Goal: Transaction & Acquisition: Purchase product/service

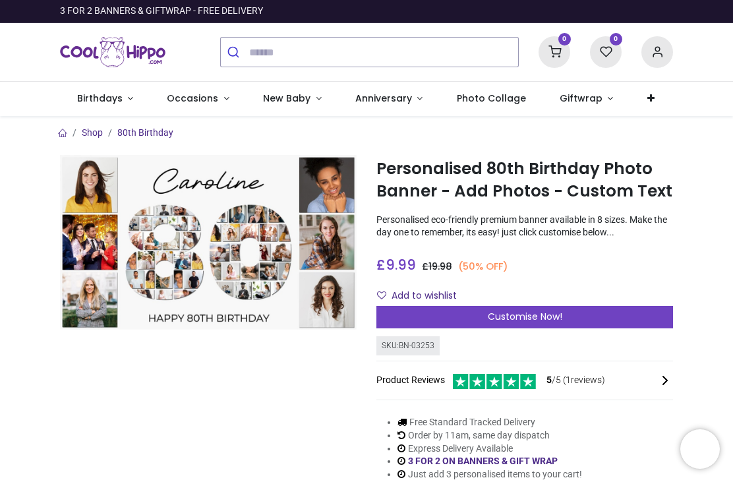
click at [545, 322] on div "Customise Now!" at bounding box center [524, 317] width 297 height 22
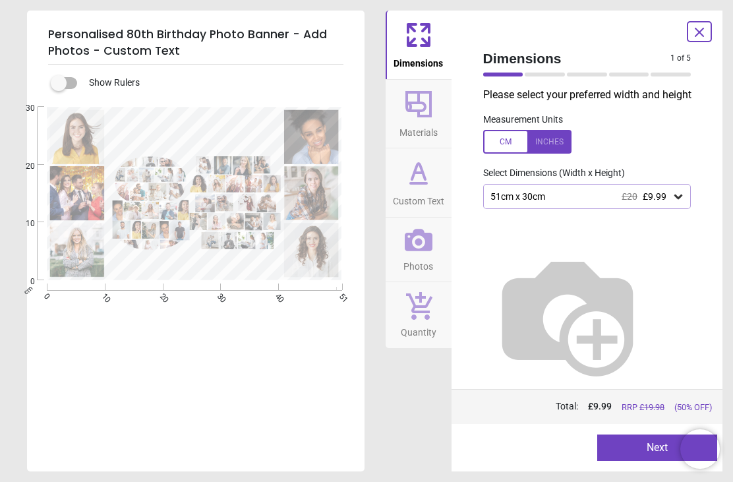
click at [681, 197] on icon at bounding box center [678, 196] width 13 height 13
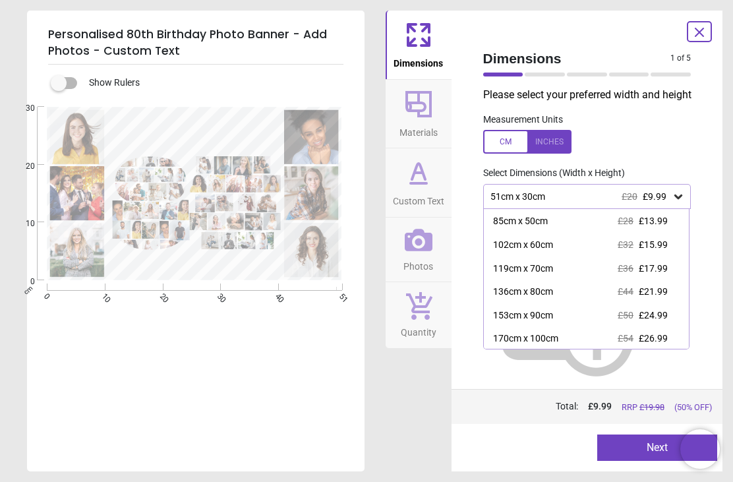
scroll to position [45, 0]
click at [550, 341] on div "170cm x 100cm" at bounding box center [525, 339] width 65 height 13
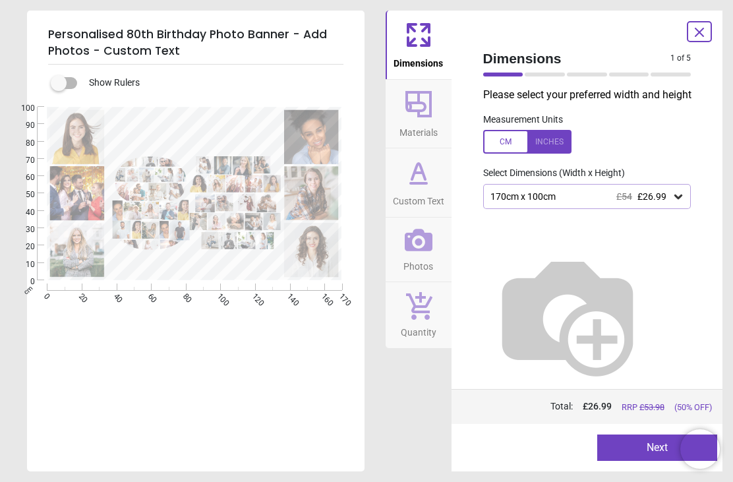
click at [650, 449] on button "Next" at bounding box center [657, 447] width 120 height 26
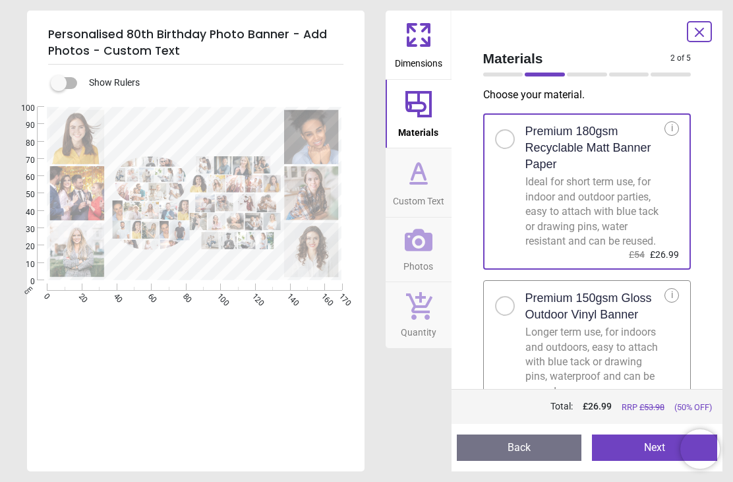
click at [631, 449] on button "Next" at bounding box center [654, 447] width 125 height 26
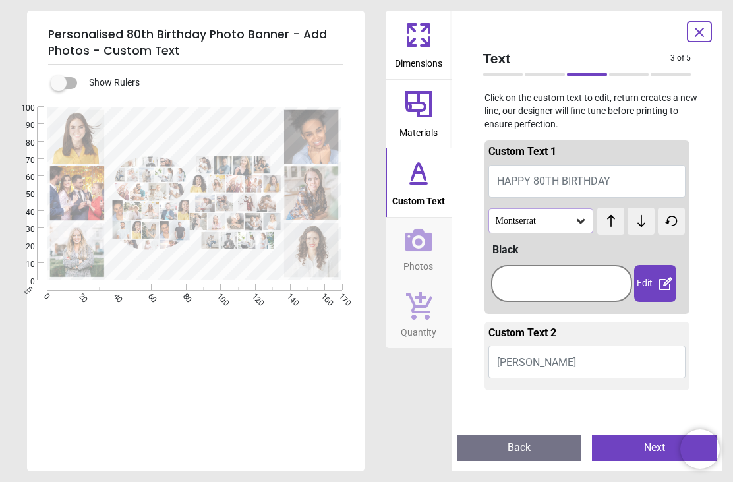
click at [540, 451] on button "Back" at bounding box center [519, 447] width 125 height 26
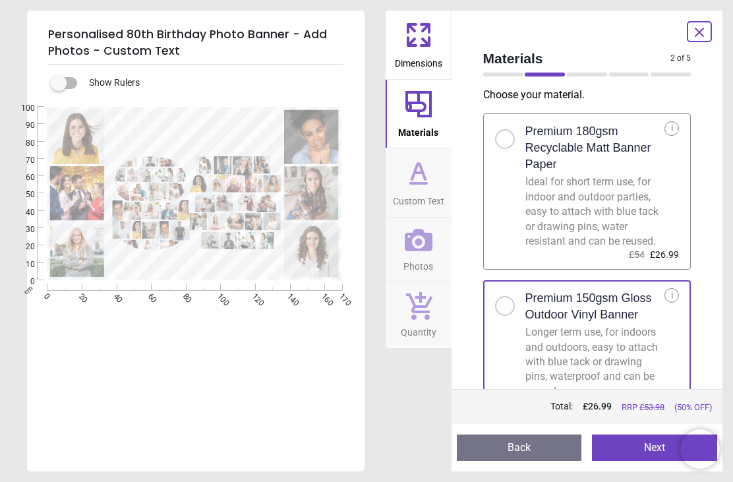
click at [635, 449] on button "Next" at bounding box center [654, 447] width 125 height 26
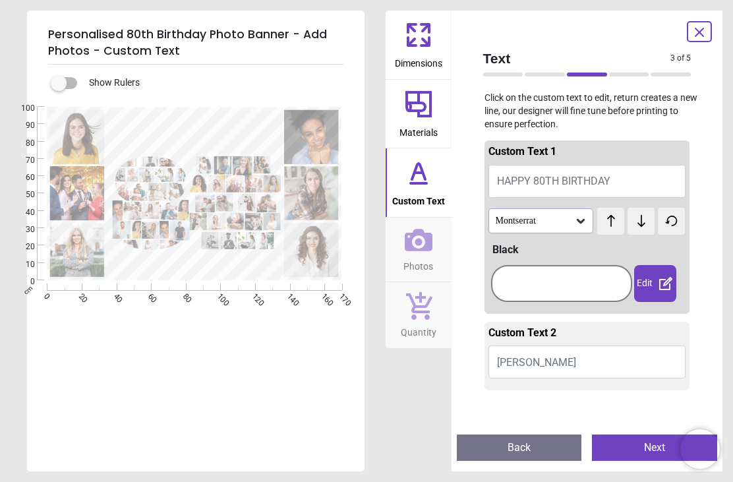
click at [605, 180] on span "HAPPY 80TH BIRTHDAY" at bounding box center [553, 181] width 113 height 13
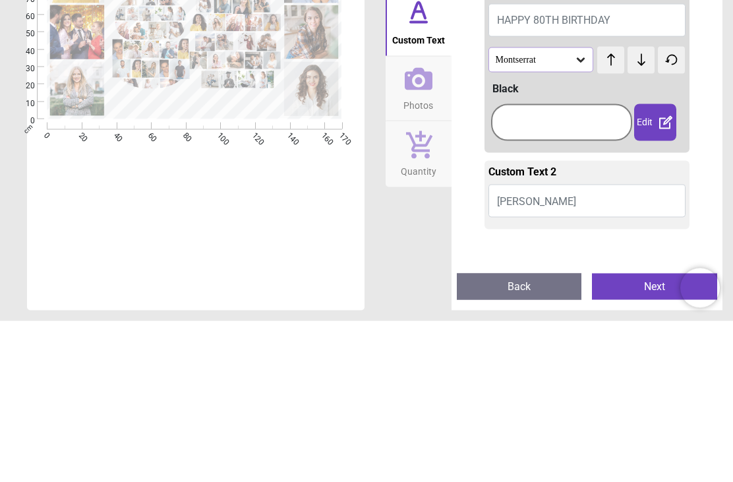
click at [577, 214] on icon at bounding box center [580, 220] width 13 height 13
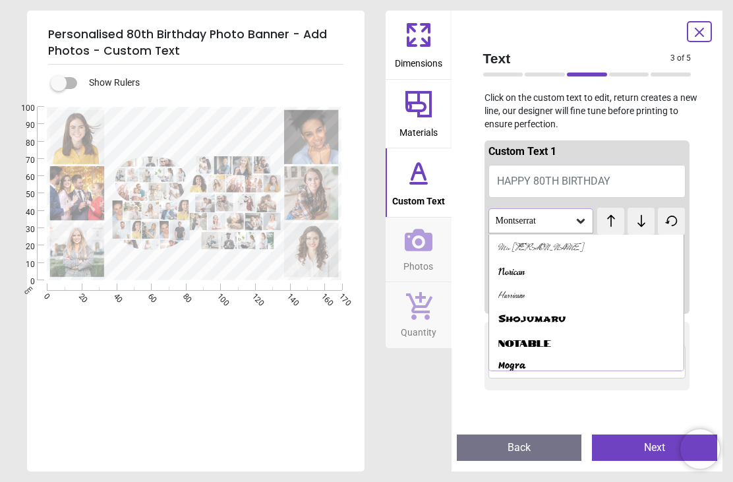
scroll to position [1022, 0]
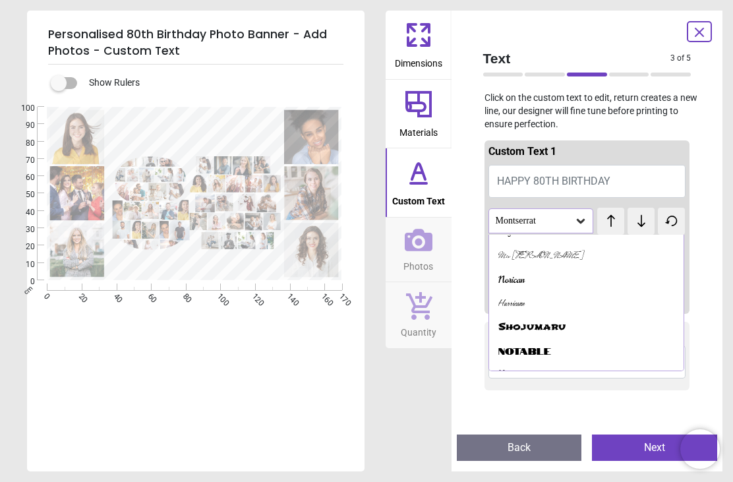
click at [555, 320] on div "Shojumaru" at bounding box center [531, 326] width 67 height 13
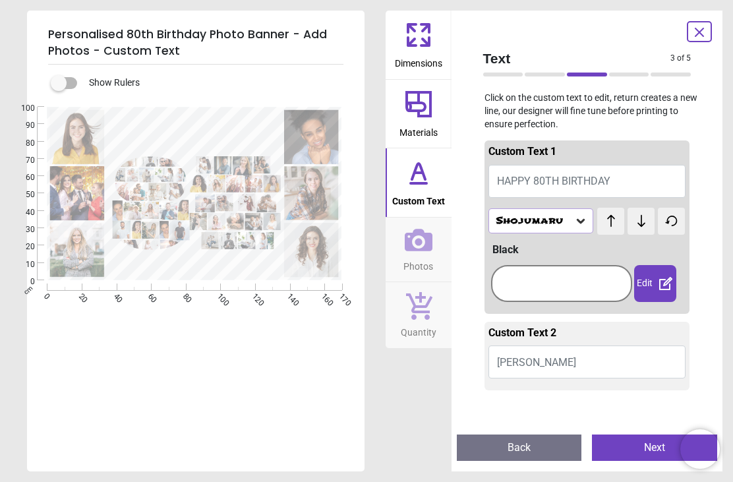
click at [583, 219] on icon at bounding box center [581, 221] width 8 height 5
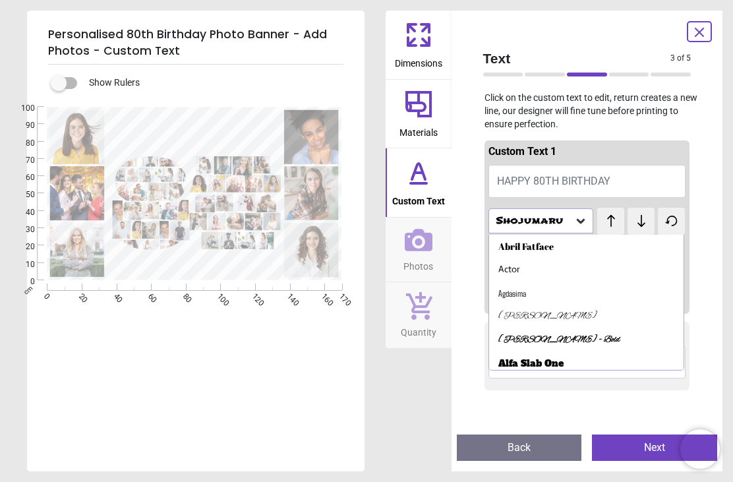
scroll to position [0, 0]
click at [546, 243] on div "Abril Fatface" at bounding box center [525, 246] width 55 height 13
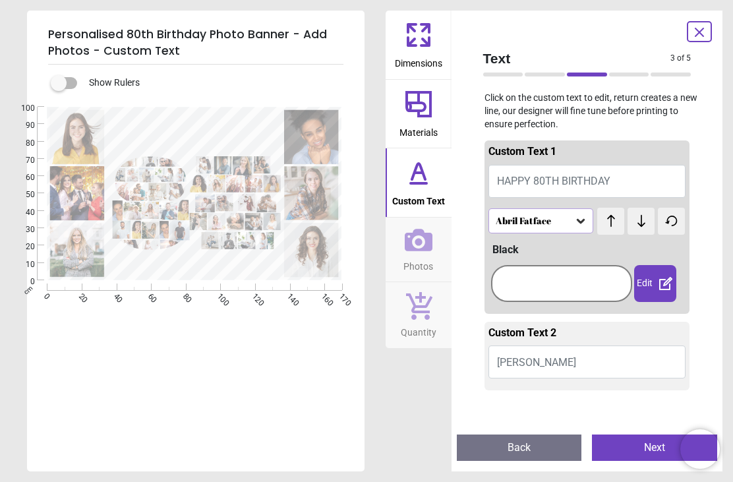
click at [523, 249] on div "Black" at bounding box center [589, 250] width 194 height 14
click at [511, 257] on div at bounding box center [561, 283] width 141 height 53
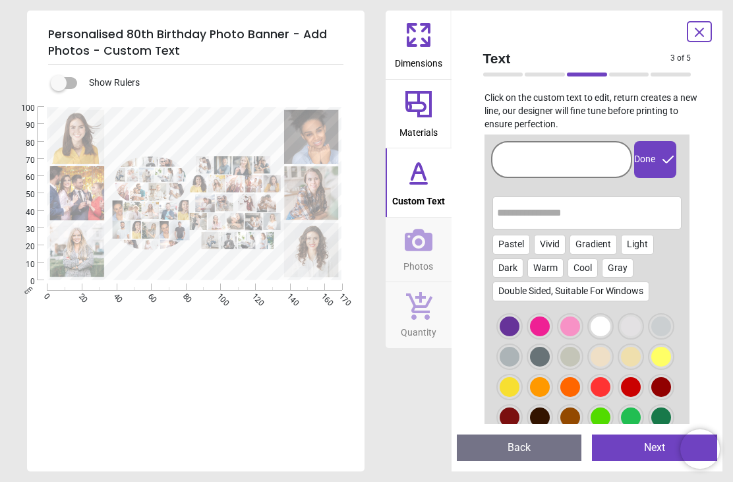
scroll to position [142, 0]
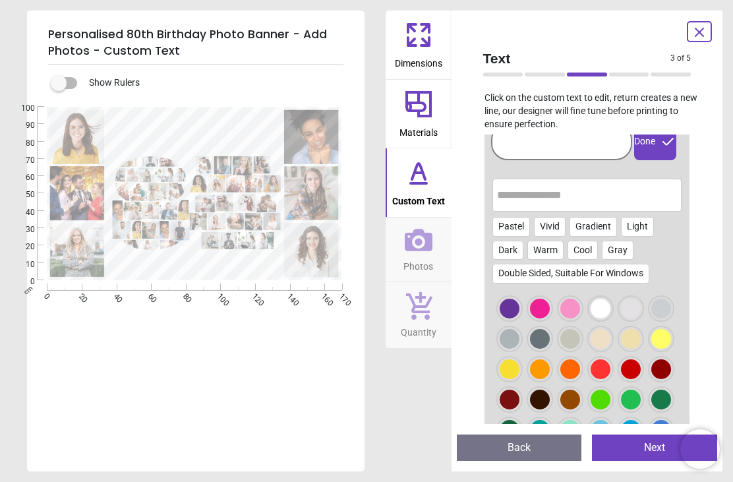
click at [591, 361] on div at bounding box center [601, 369] width 20 height 20
click at [548, 310] on div at bounding box center [540, 309] width 20 height 20
click at [542, 305] on div at bounding box center [540, 309] width 20 height 20
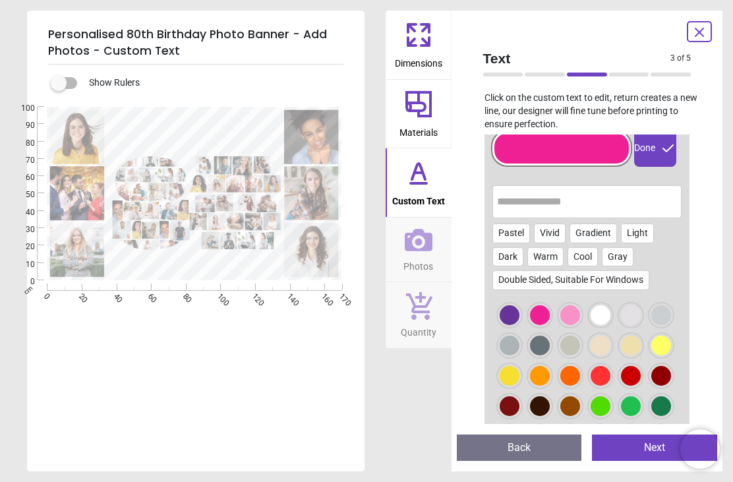
scroll to position [78, 0]
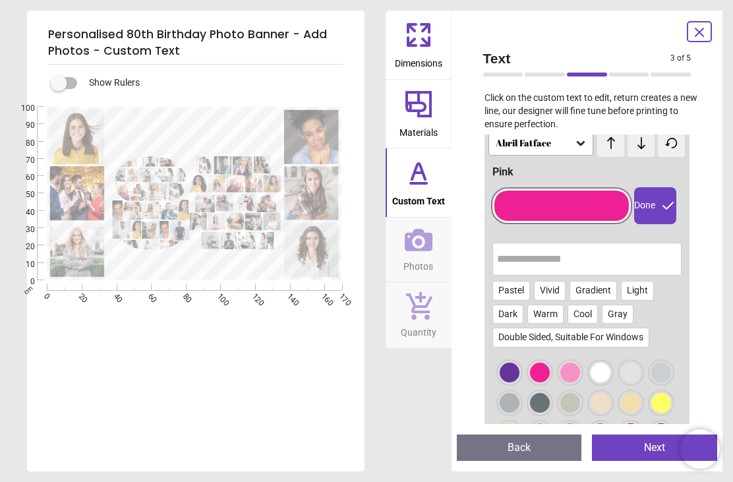
click at [656, 208] on div "Done" at bounding box center [655, 205] width 42 height 37
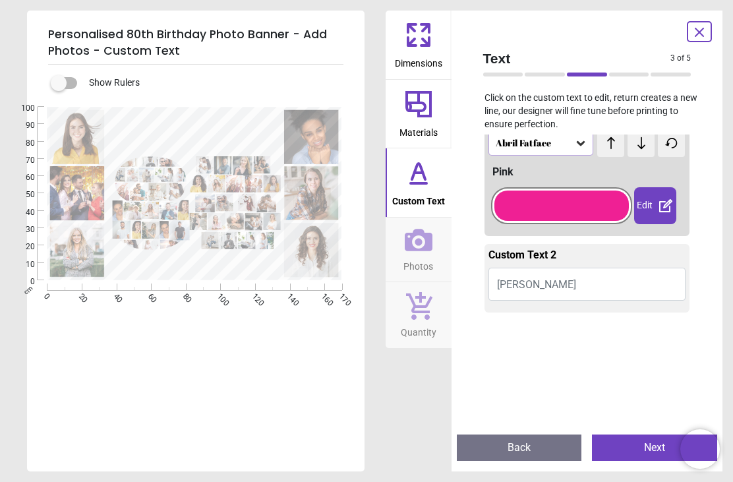
click at [543, 282] on button "[PERSON_NAME]" at bounding box center [587, 284] width 198 height 33
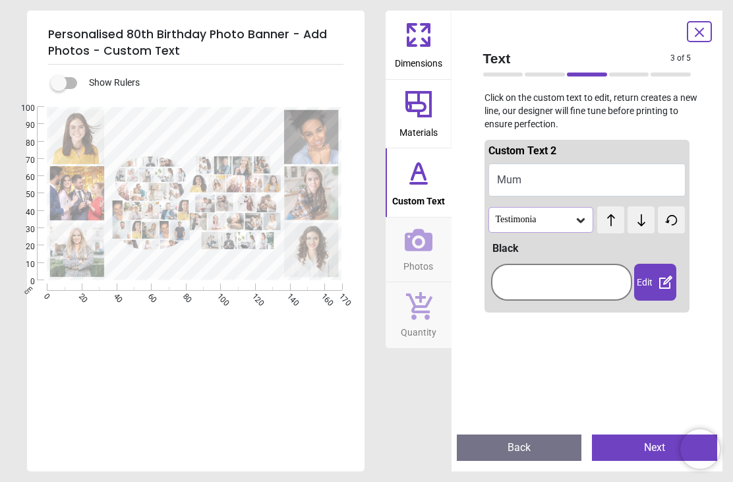
type textarea "***"
click at [583, 223] on icon at bounding box center [580, 220] width 13 height 13
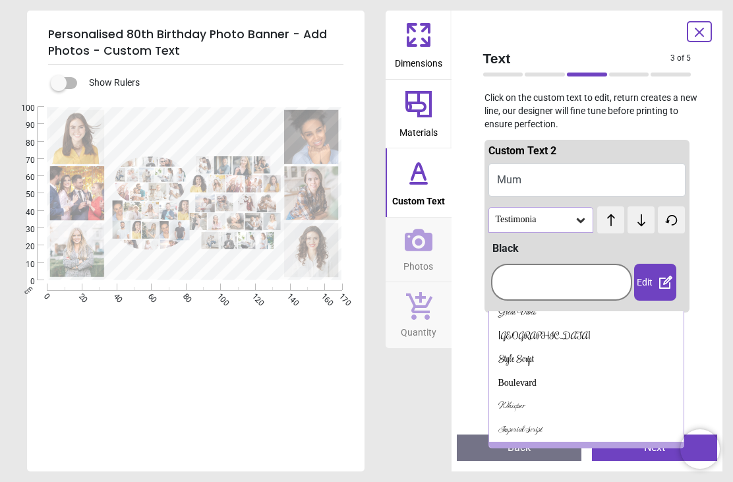
scroll to position [163, 0]
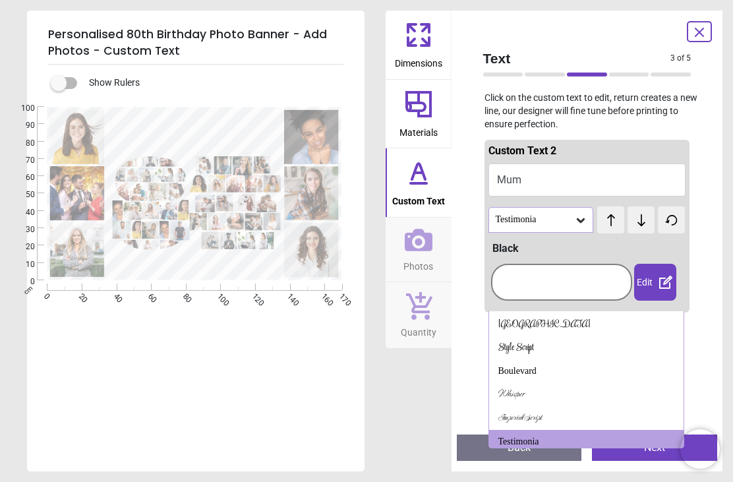
click at [513, 260] on div at bounding box center [561, 282] width 141 height 53
click at [525, 343] on div "Style Script" at bounding box center [516, 347] width 36 height 13
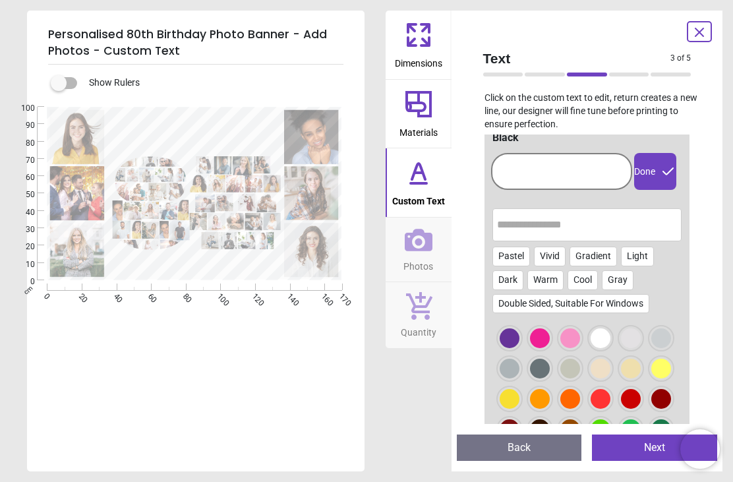
scroll to position [212, 0]
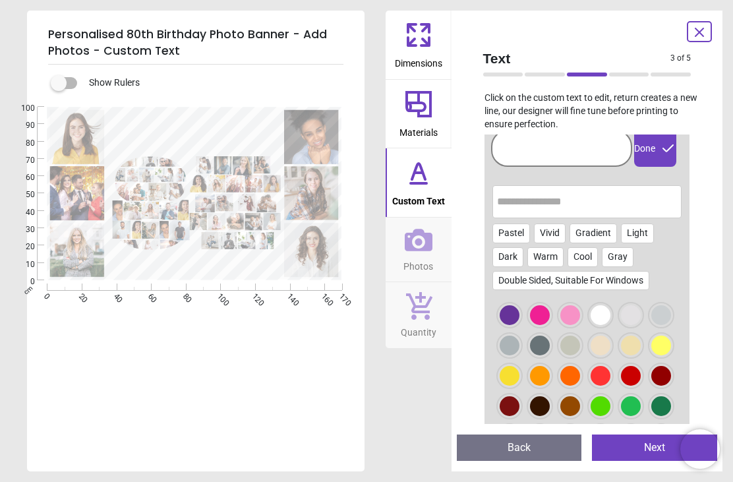
click at [538, 310] on div at bounding box center [540, 315] width 20 height 20
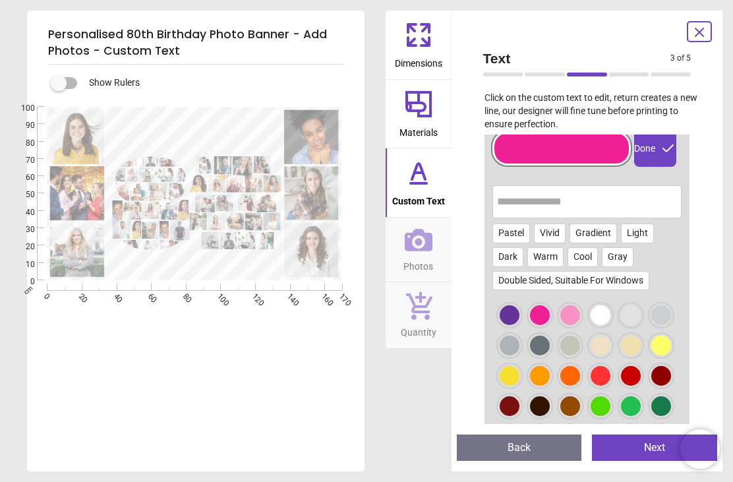
click at [653, 158] on div "Done" at bounding box center [655, 148] width 42 height 37
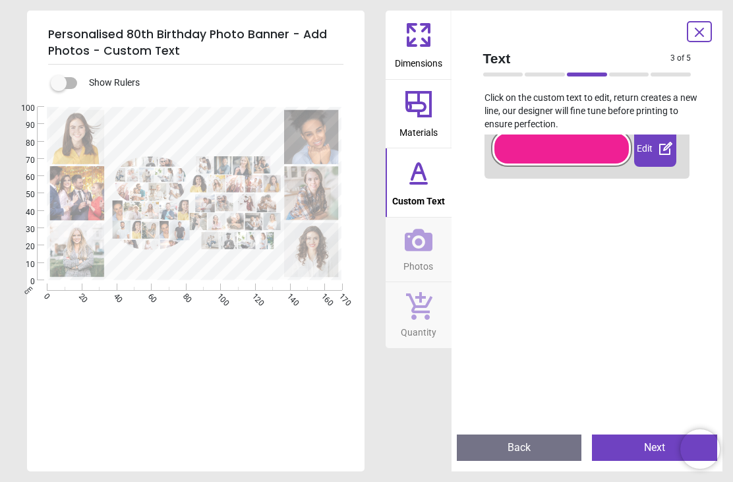
click at [656, 148] on div "Edit" at bounding box center [655, 148] width 42 height 37
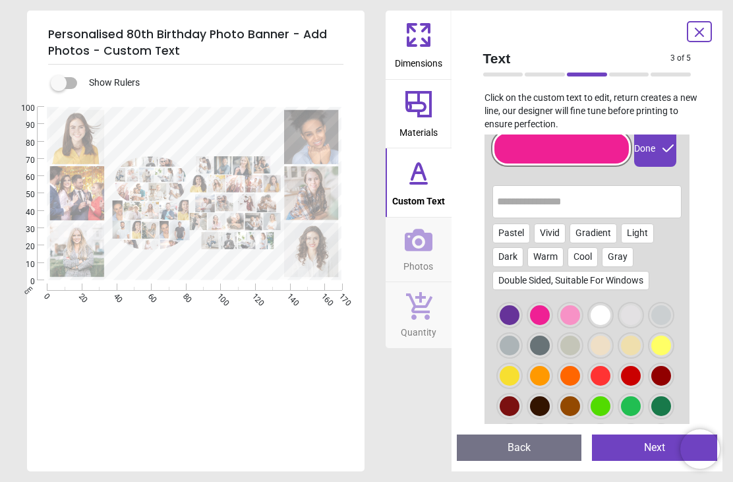
click at [652, 447] on button "Next" at bounding box center [654, 447] width 125 height 26
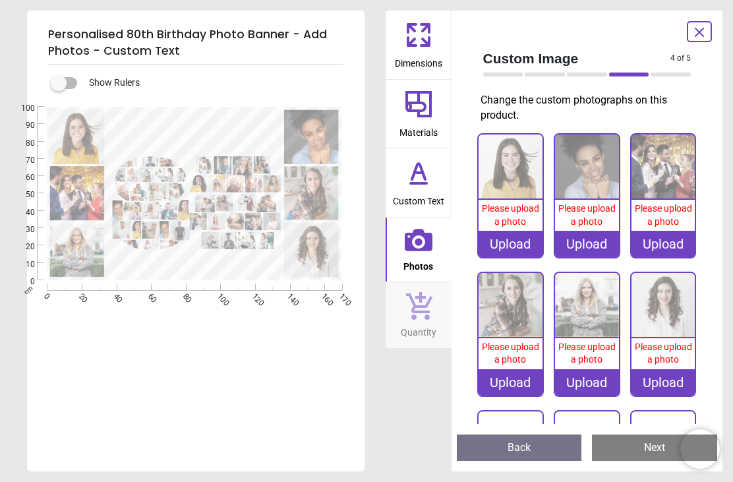
click at [509, 231] on div "Upload" at bounding box center [510, 244] width 64 height 26
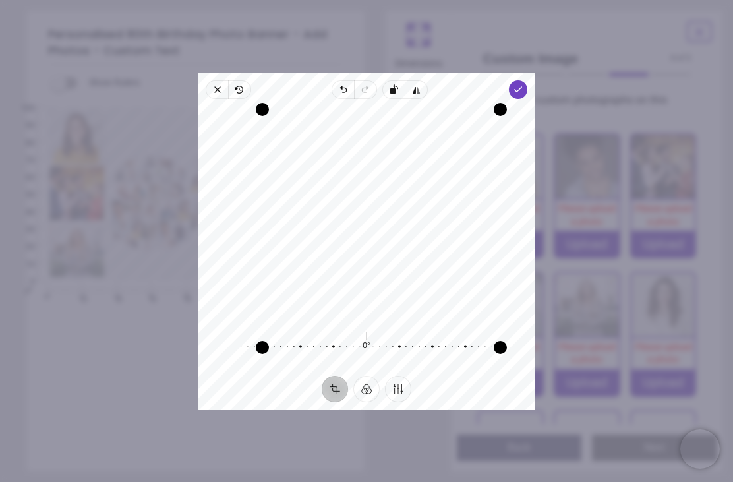
click at [522, 87] on polyline "button" at bounding box center [518, 89] width 7 height 5
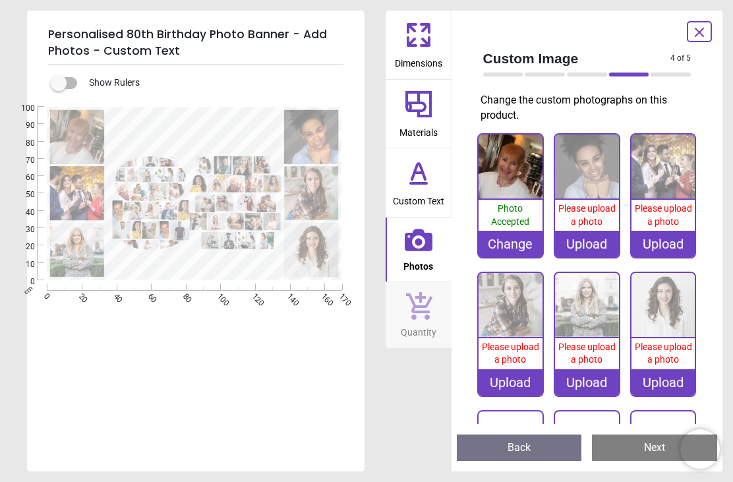
click at [594, 210] on span "Please upload a photo" at bounding box center [586, 215] width 57 height 24
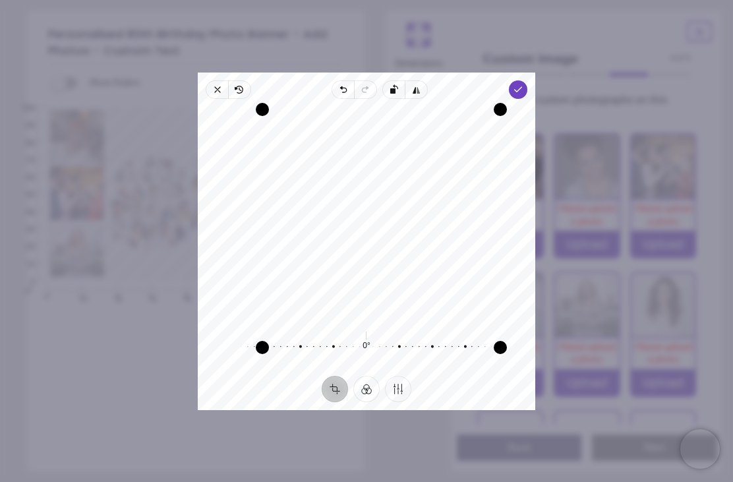
click at [527, 80] on span "Done" at bounding box center [518, 89] width 18 height 18
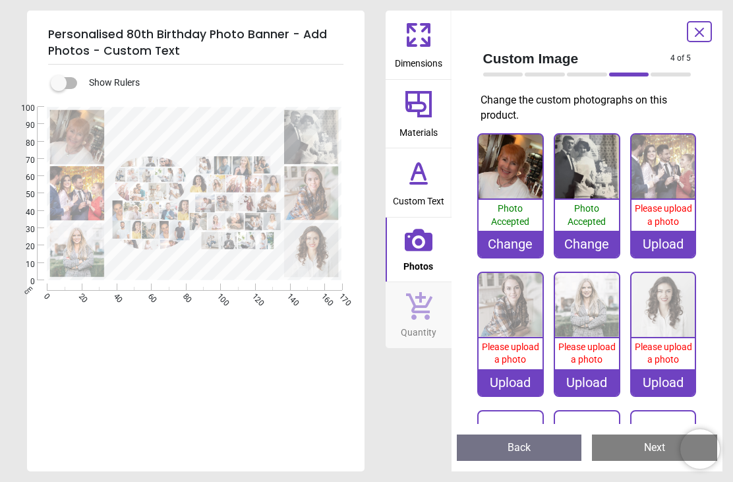
click at [667, 217] on span "Please upload a photo" at bounding box center [663, 215] width 57 height 24
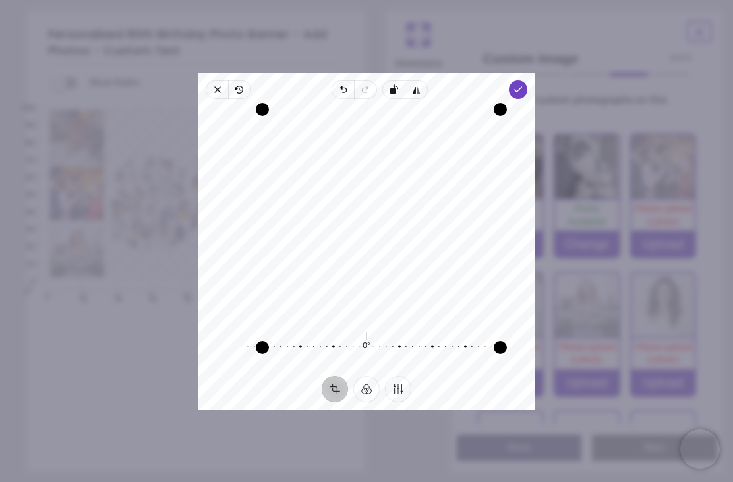
click at [523, 84] on icon "button" at bounding box center [518, 89] width 11 height 11
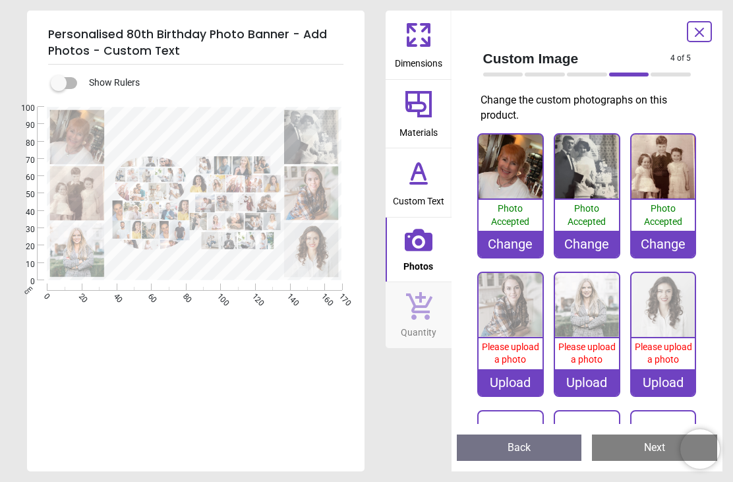
click at [667, 248] on div "Change" at bounding box center [663, 244] width 64 height 26
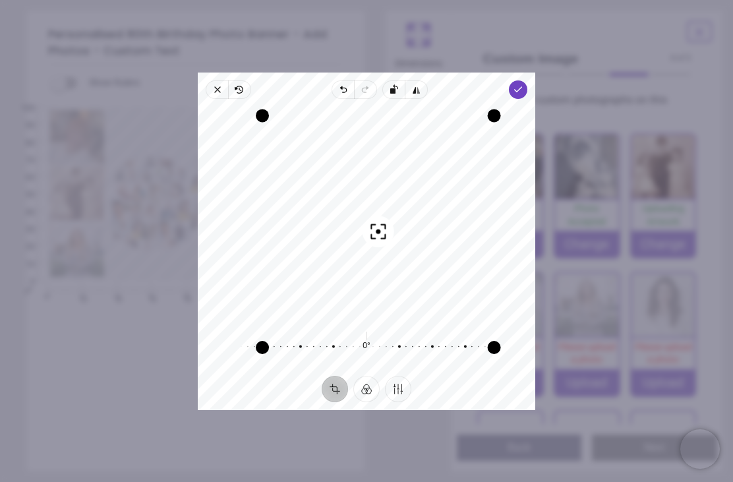
click at [523, 84] on icon "button" at bounding box center [518, 89] width 11 height 11
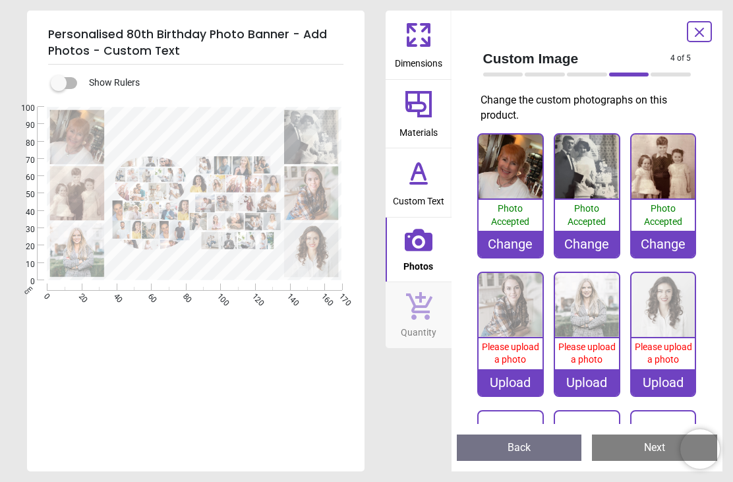
click at [516, 378] on div "Upload" at bounding box center [510, 382] width 64 height 26
click at [517, 361] on span "Please upload a photo" at bounding box center [510, 353] width 57 height 24
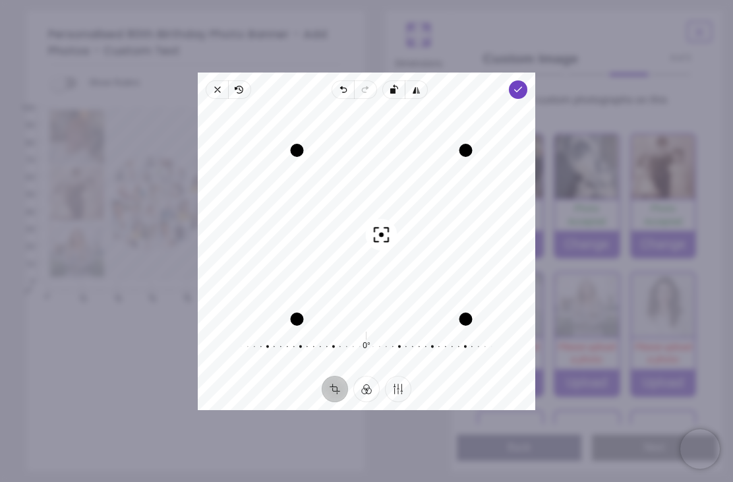
click at [527, 80] on span "Done" at bounding box center [518, 89] width 18 height 18
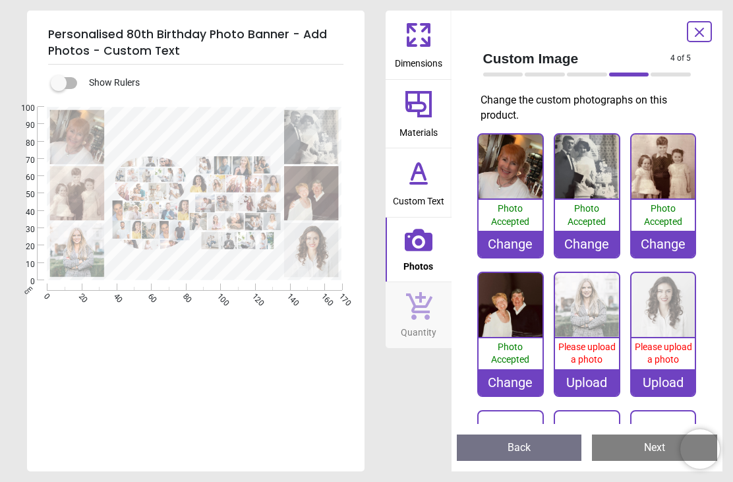
click at [592, 380] on div "Upload" at bounding box center [587, 382] width 64 height 26
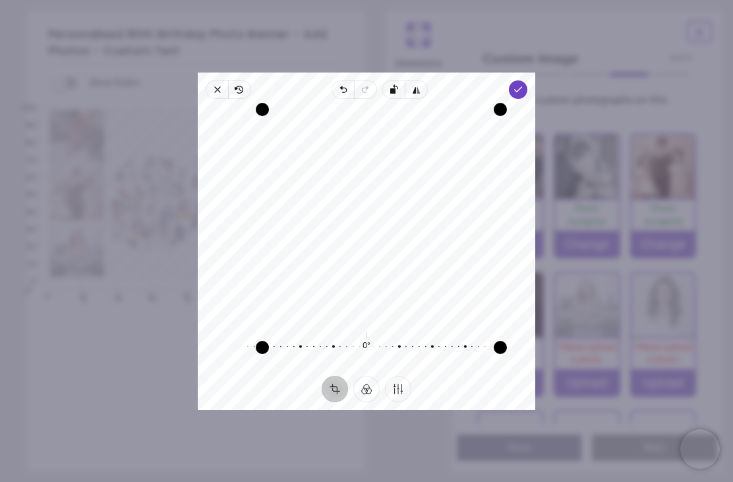
click at [523, 84] on icon "button" at bounding box center [518, 89] width 11 height 11
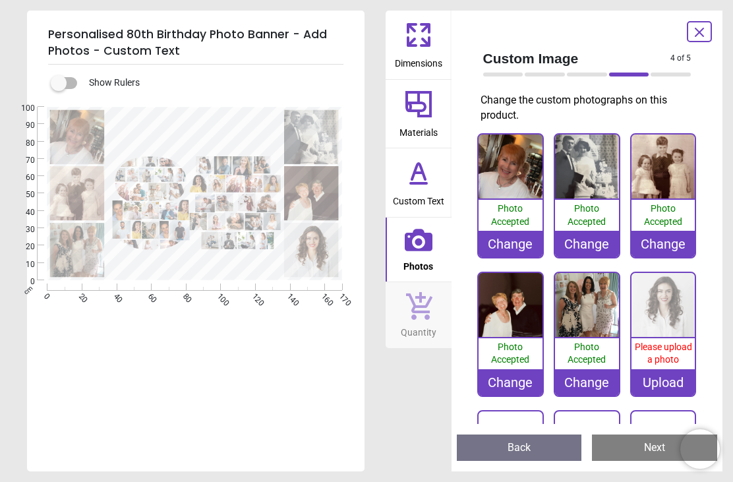
click at [660, 355] on span "Please upload a photo" at bounding box center [663, 353] width 57 height 24
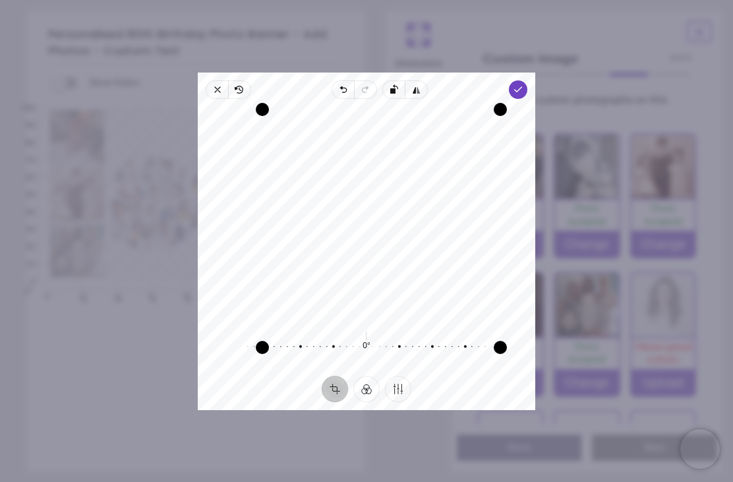
click at [523, 84] on icon "button" at bounding box center [518, 89] width 11 height 11
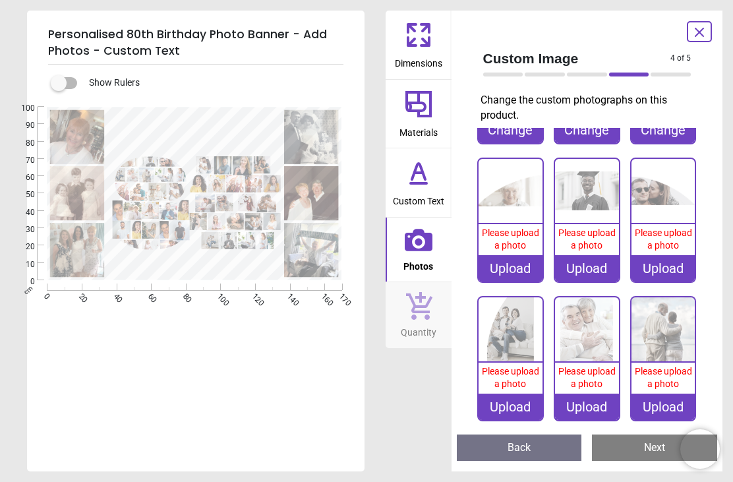
scroll to position [217, 0]
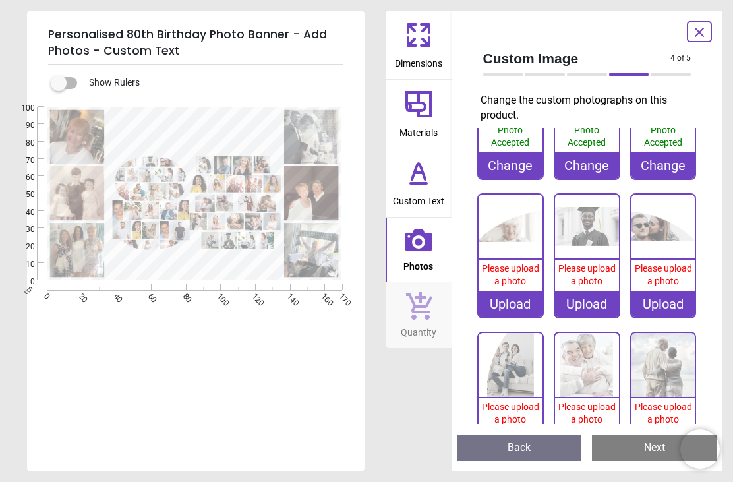
click at [502, 291] on div "Upload" at bounding box center [510, 304] width 64 height 26
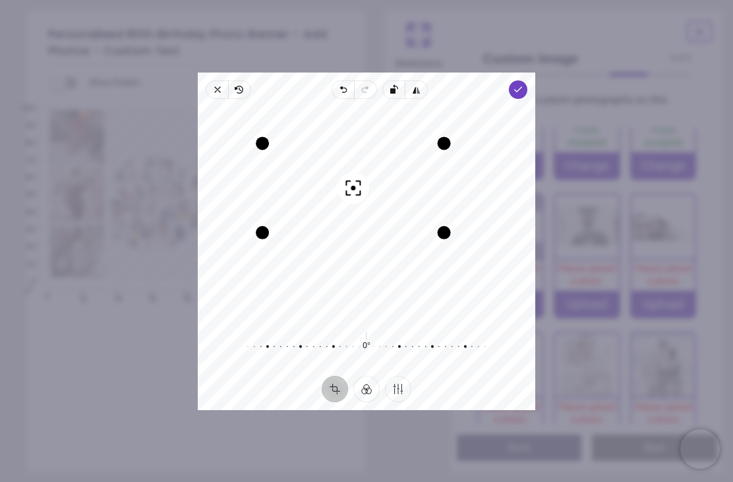
click at [523, 84] on icon "button" at bounding box center [518, 89] width 11 height 11
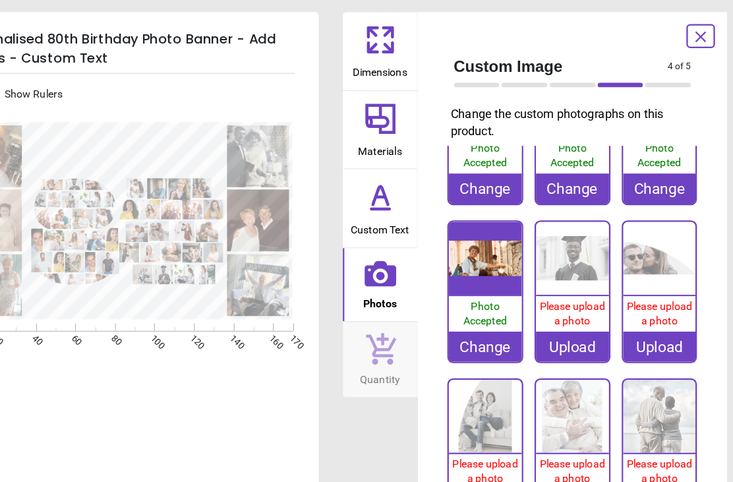
click at [558, 275] on span "Please upload a photo" at bounding box center [586, 275] width 57 height 24
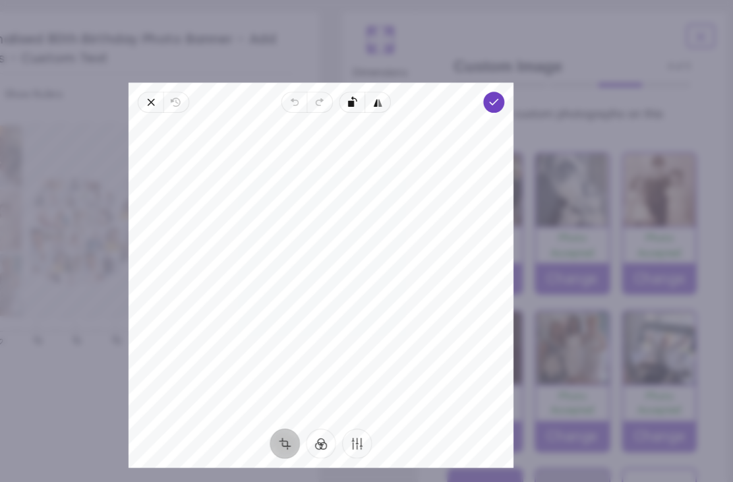
scroll to position [217, 0]
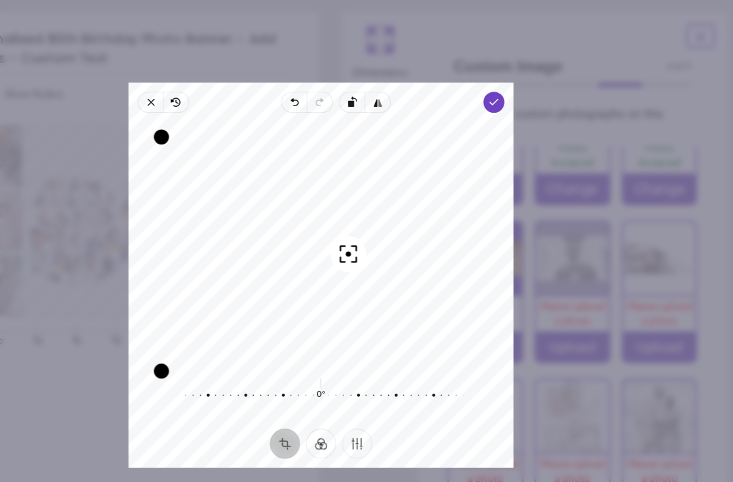
click at [513, 84] on icon "button" at bounding box center [518, 89] width 11 height 11
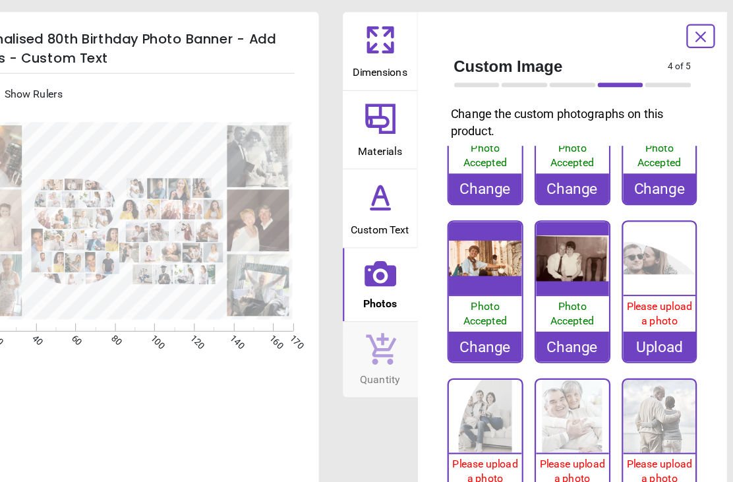
click at [635, 268] on span "Please upload a photo" at bounding box center [663, 275] width 57 height 24
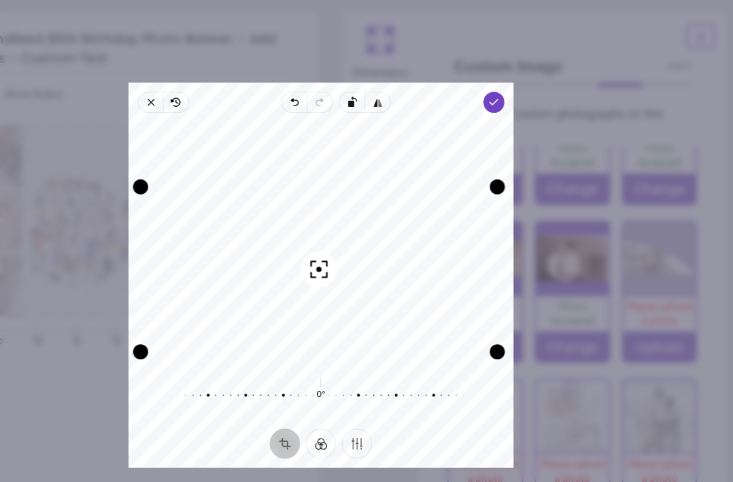
click at [509, 80] on span "Done" at bounding box center [518, 89] width 18 height 18
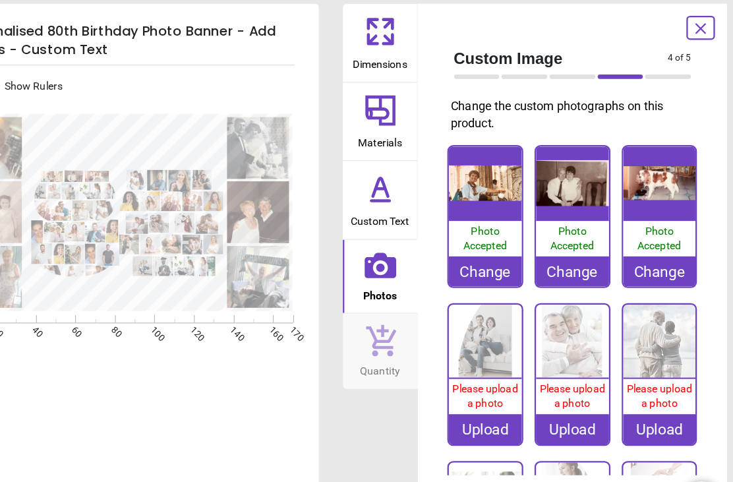
scroll to position [292, 0]
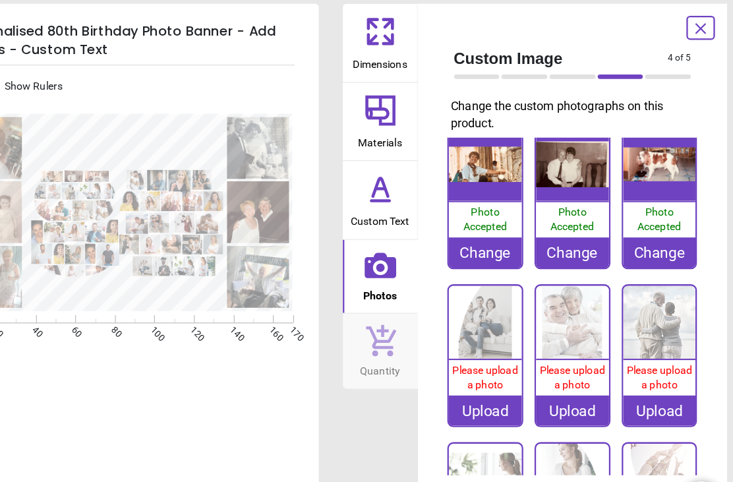
click at [482, 328] on span "Please upload a photo" at bounding box center [510, 338] width 57 height 24
click at [558, 328] on span "Please upload a photo" at bounding box center [586, 338] width 57 height 24
